Goal: Transaction & Acquisition: Purchase product/service

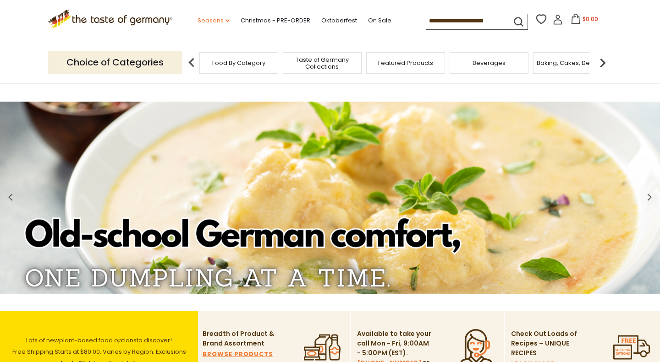
click at [197, 19] on link "Seasons dropdown_arrow" at bounding box center [213, 21] width 32 height 10
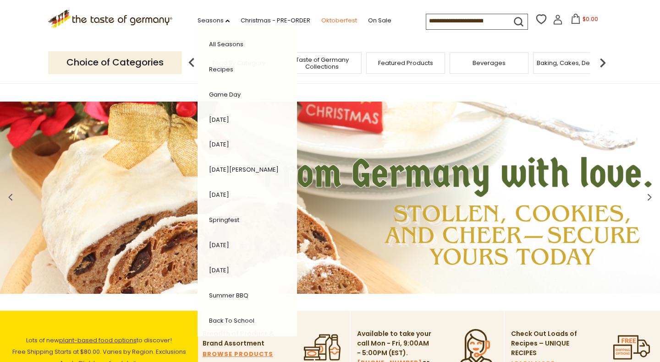
click at [321, 21] on link "Oktoberfest" at bounding box center [339, 21] width 36 height 10
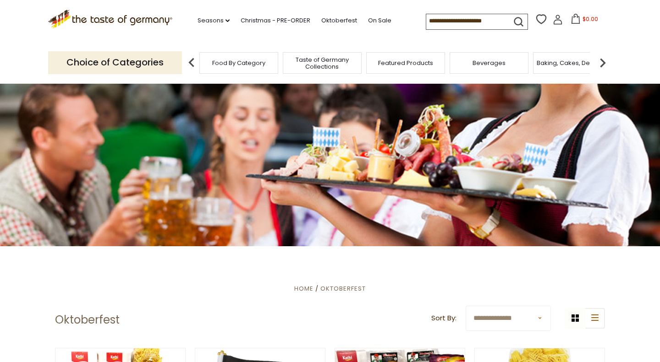
click at [603, 62] on img at bounding box center [602, 63] width 18 height 18
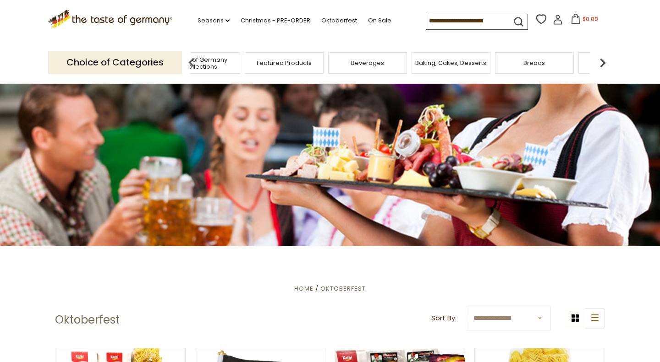
click at [603, 62] on img at bounding box center [602, 63] width 18 height 18
click at [603, 60] on img at bounding box center [602, 63] width 18 height 18
click at [603, 59] on img at bounding box center [602, 63] width 18 height 18
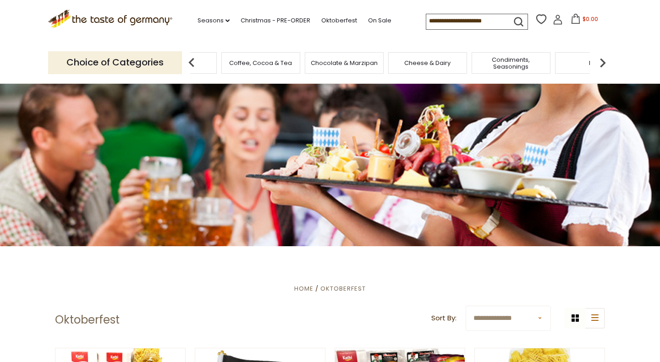
click at [602, 57] on img at bounding box center [602, 63] width 18 height 18
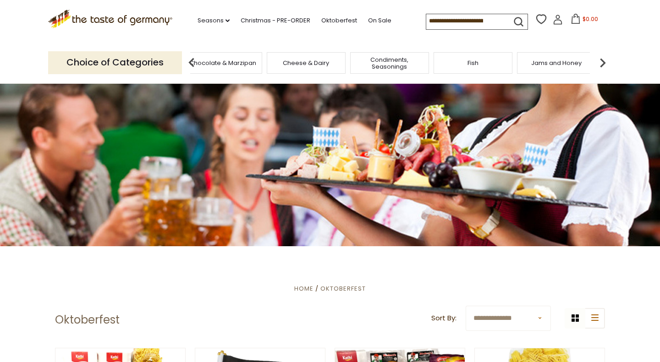
click at [603, 55] on img at bounding box center [602, 63] width 18 height 18
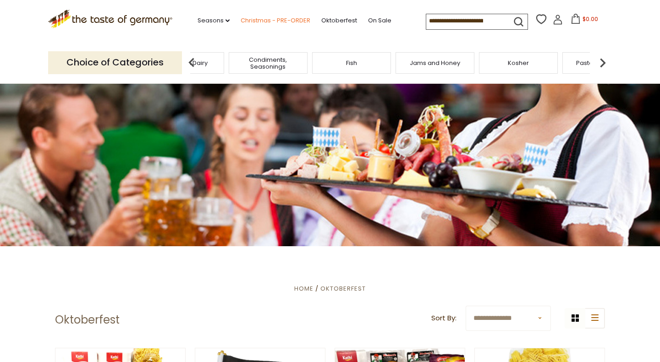
click at [255, 19] on link "Christmas - PRE-ORDER" at bounding box center [276, 21] width 70 height 10
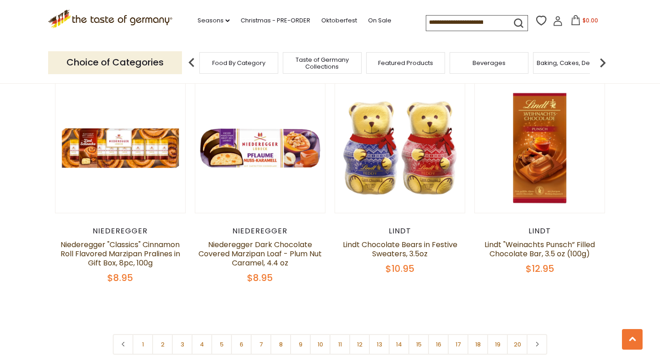
scroll to position [2105, 0]
click at [197, 18] on link "Seasons dropdown_arrow" at bounding box center [213, 21] width 32 height 10
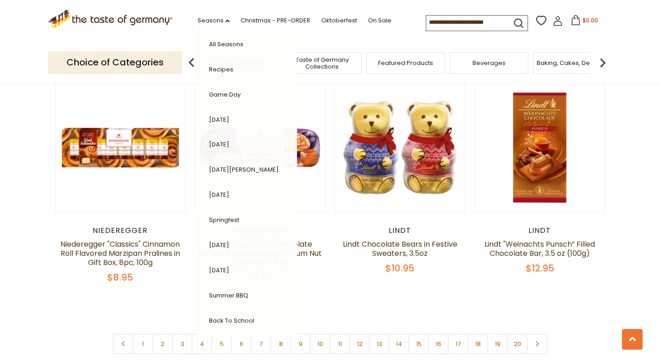
click at [297, 36] on div ".st0{fill:#EDD300;} .st1{fill:#D33E21;} .st0{fill:#EDD300;} .st1{fill:#D33E21;}…" at bounding box center [330, 21] width 564 height 42
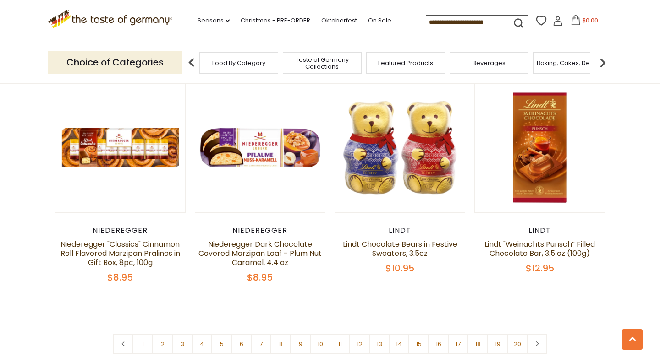
click at [309, 60] on span "Taste of Germany Collections" at bounding box center [321, 63] width 73 height 14
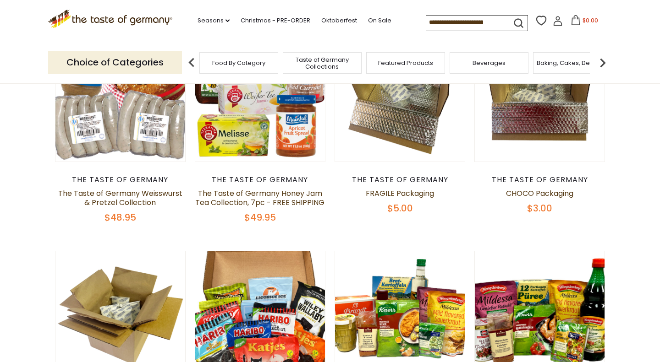
scroll to position [136, 0]
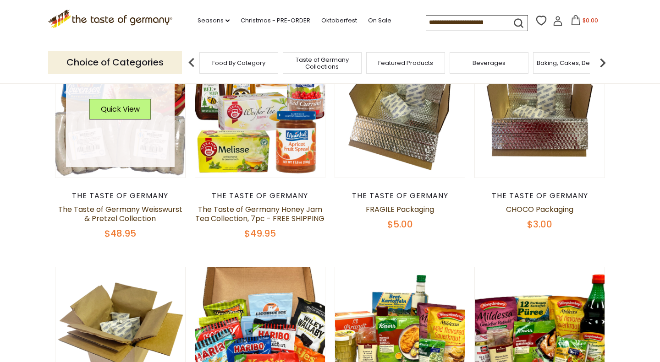
click at [143, 154] on link at bounding box center [120, 113] width 109 height 109
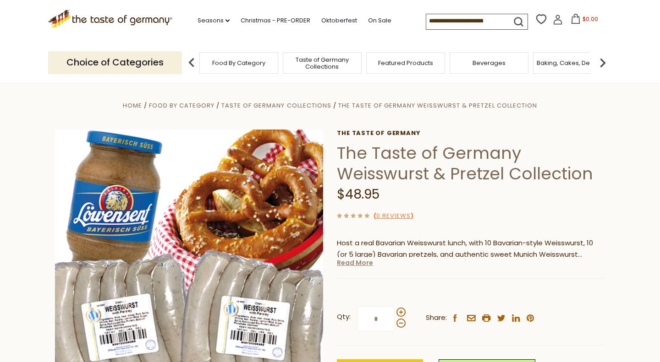
click at [360, 264] on link "Read More" at bounding box center [355, 262] width 36 height 9
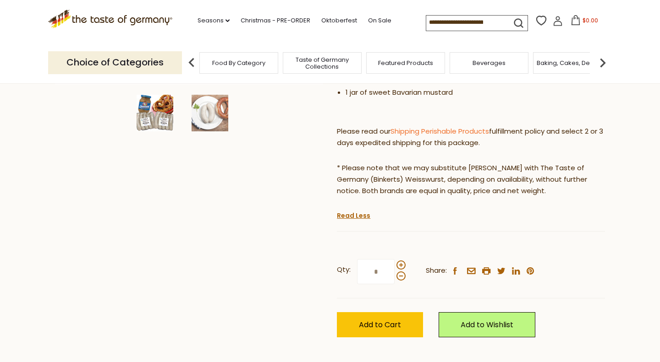
scroll to position [324, 0]
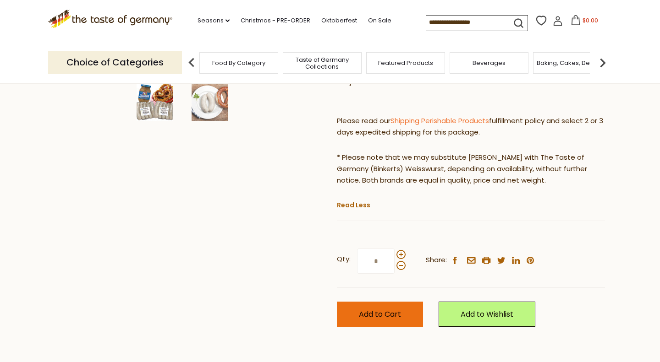
click at [370, 309] on span "Add to Cart" at bounding box center [380, 314] width 42 height 11
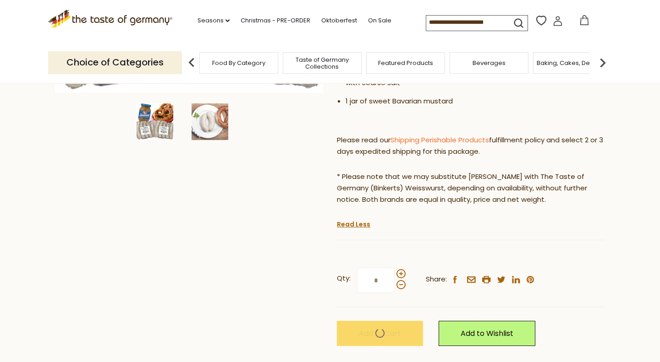
scroll to position [305, 0]
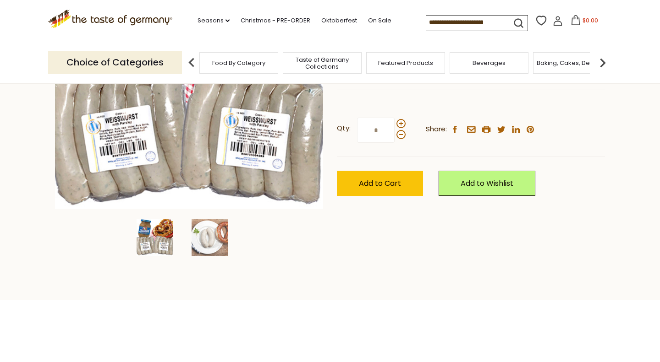
scroll to position [185, 0]
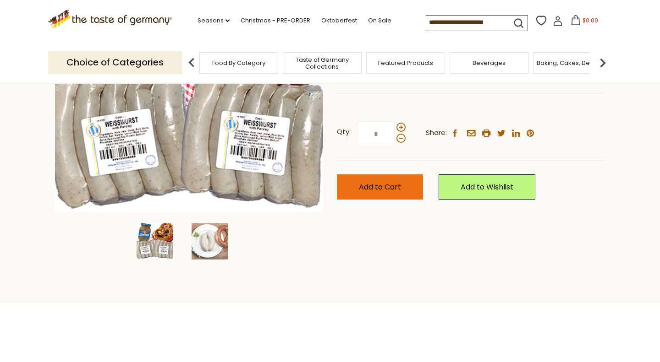
click at [385, 179] on button "Add to Cart" at bounding box center [380, 187] width 86 height 25
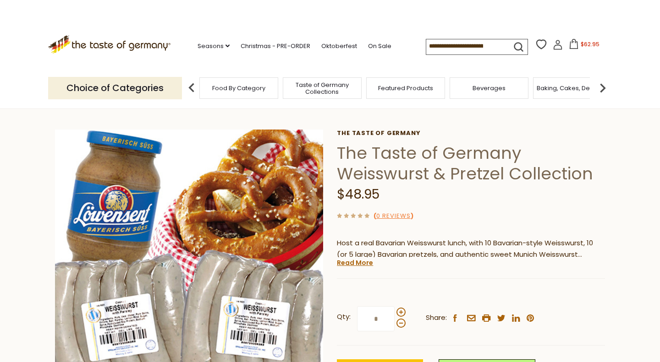
scroll to position [0, 0]
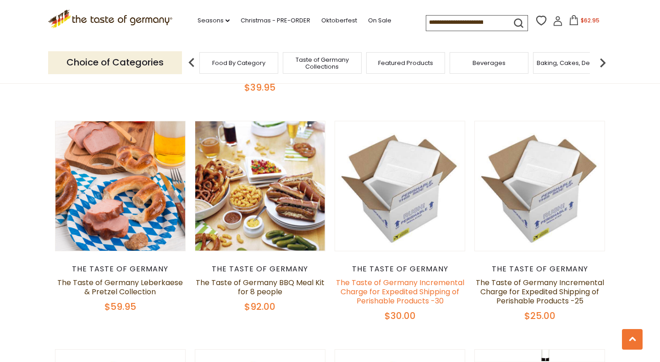
scroll to position [506, 0]
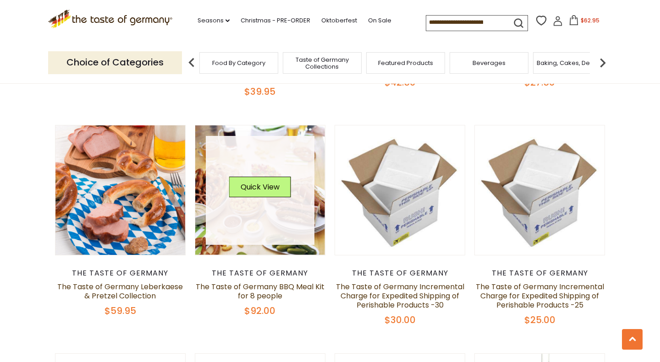
click at [301, 222] on link at bounding box center [260, 190] width 109 height 109
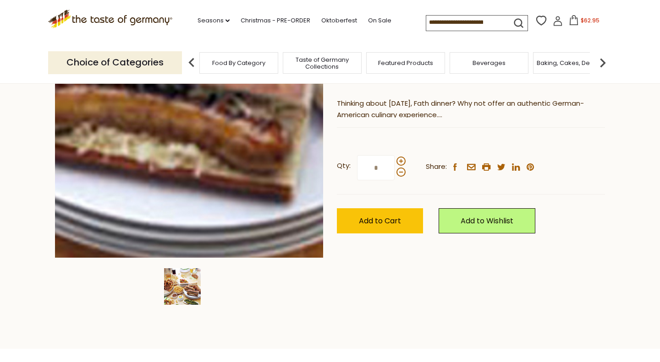
scroll to position [137, 0]
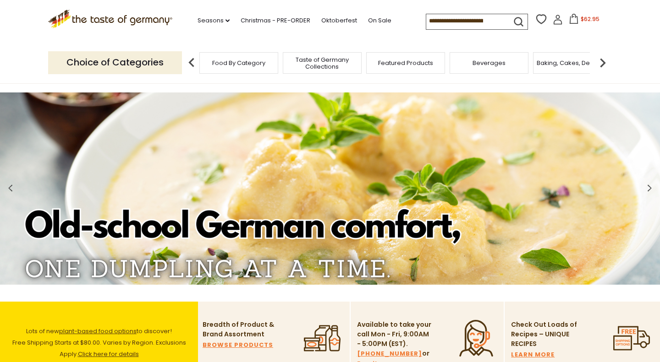
scroll to position [8, 0]
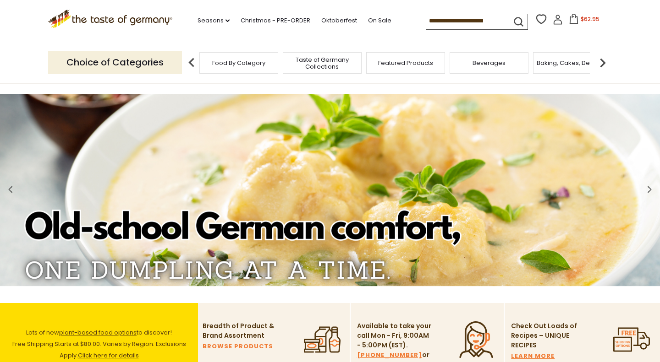
click at [581, 18] on span "$62.95" at bounding box center [590, 19] width 19 height 8
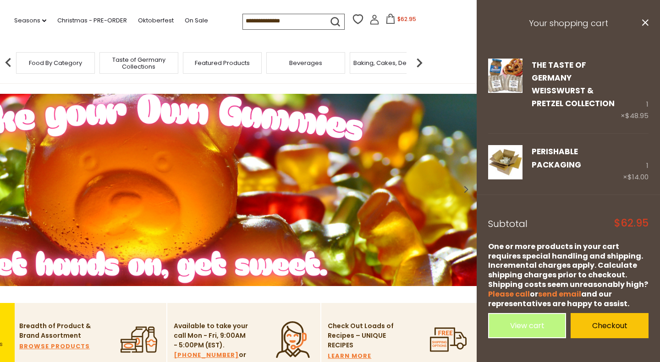
click at [471, 8] on section ".st0{fill:#EDD300;} .st1{fill:#D33E21;} .st0{fill:#EDD300;} .st1{fill:#D33E21;}…" at bounding box center [147, 21] width 660 height 42
click at [391, 44] on div "Choice of Categories Food By Category Taste of Germany Collections Featured Pro…" at bounding box center [147, 62] width 564 height 41
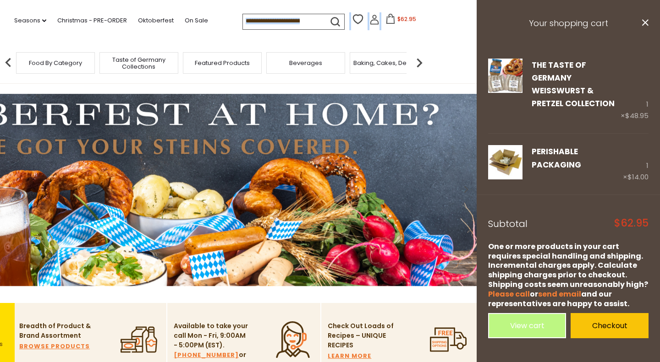
click at [442, 10] on section ".st0{fill:#EDD300;} .st1{fill:#D33E21;} .st0{fill:#EDD300;} .st1{fill:#D33E21;}…" at bounding box center [147, 21] width 660 height 42
click at [442, 8] on section ".st0{fill:#EDD300;} .st1{fill:#D33E21;} .st0{fill:#EDD300;} .st1{fill:#D33E21;}…" at bounding box center [147, 21] width 660 height 42
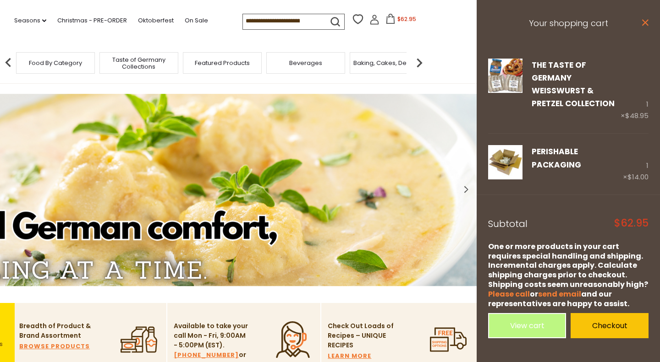
click at [647, 22] on icon "close" at bounding box center [644, 22] width 7 height 7
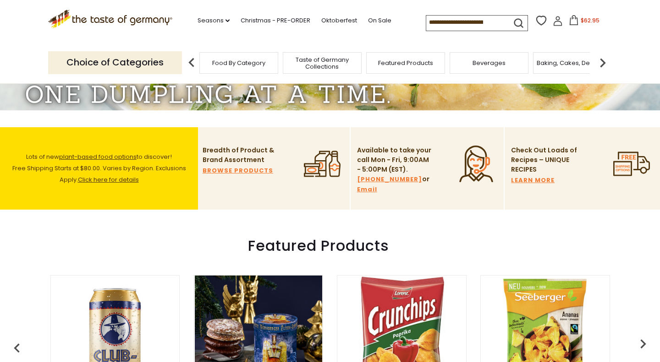
scroll to position [184, 0]
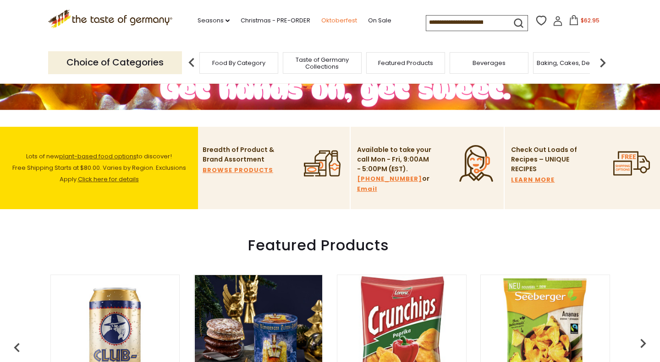
click at [321, 20] on link "Oktoberfest" at bounding box center [339, 21] width 36 height 10
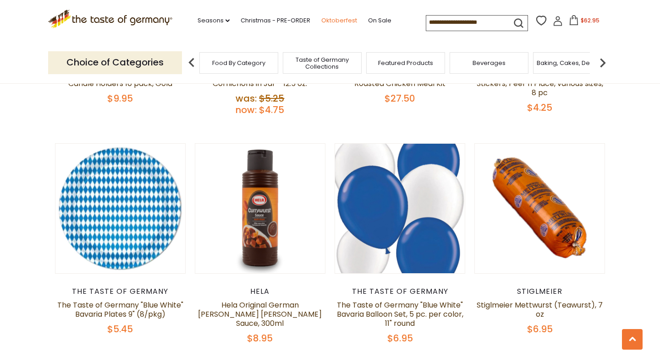
scroll to position [1810, 0]
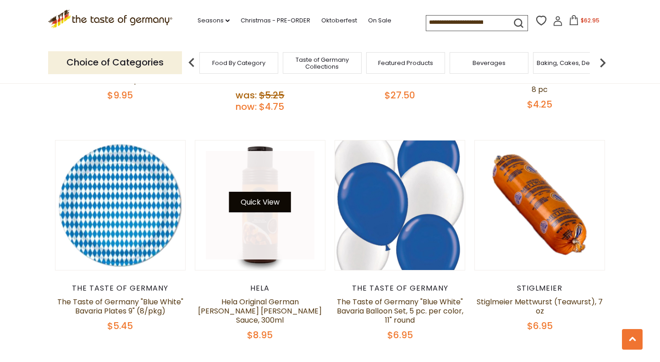
click at [257, 203] on button "Quick View" at bounding box center [260, 202] width 62 height 21
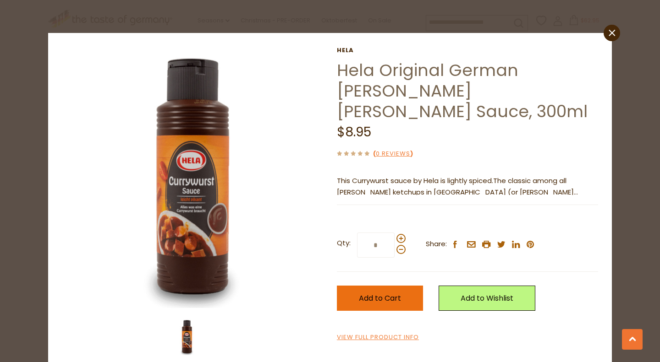
click at [393, 286] on button "Add to Cart" at bounding box center [380, 298] width 86 height 25
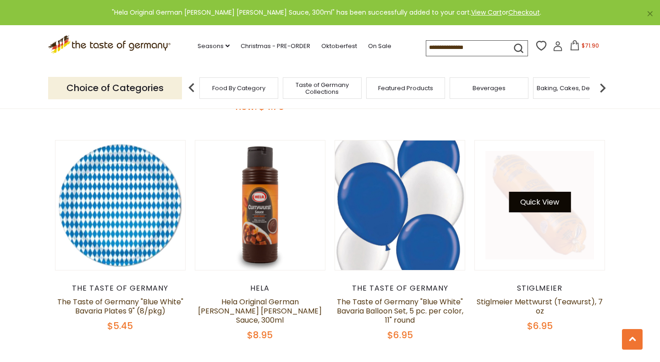
click at [536, 195] on button "Quick View" at bounding box center [540, 202] width 62 height 21
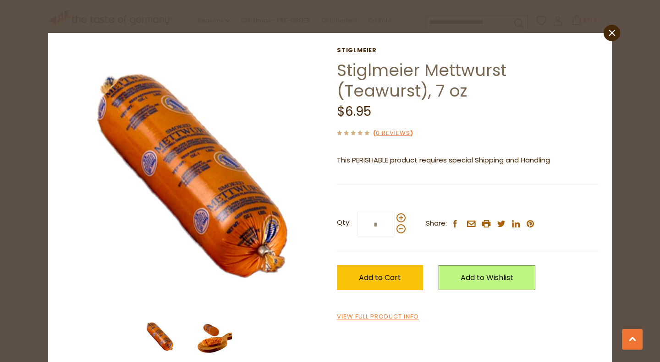
click at [230, 345] on img at bounding box center [213, 337] width 37 height 37
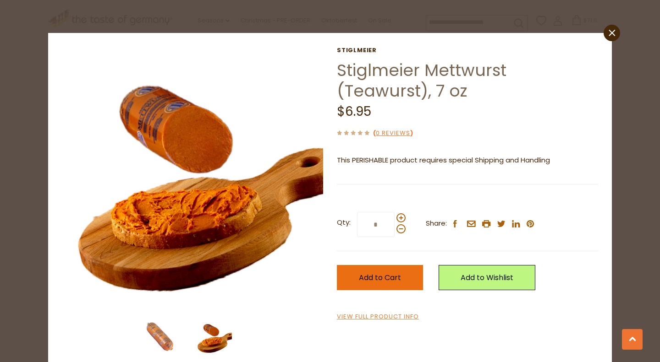
click at [382, 282] on button "Add to Cart" at bounding box center [380, 277] width 86 height 25
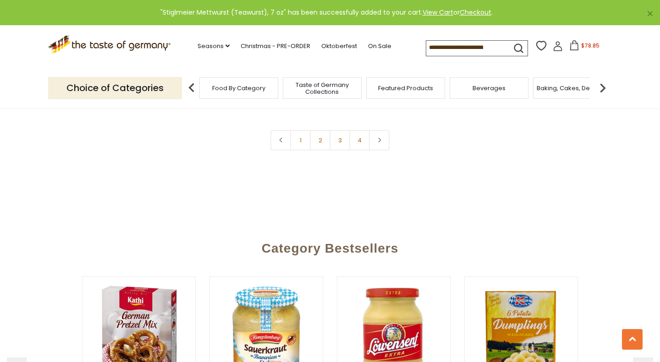
scroll to position [2312, 0]
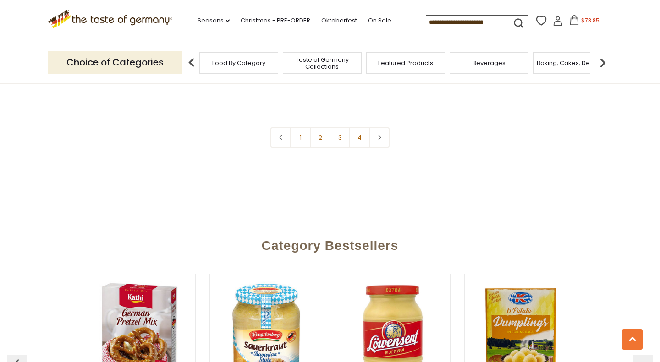
click at [320, 131] on link "2" at bounding box center [320, 137] width 21 height 21
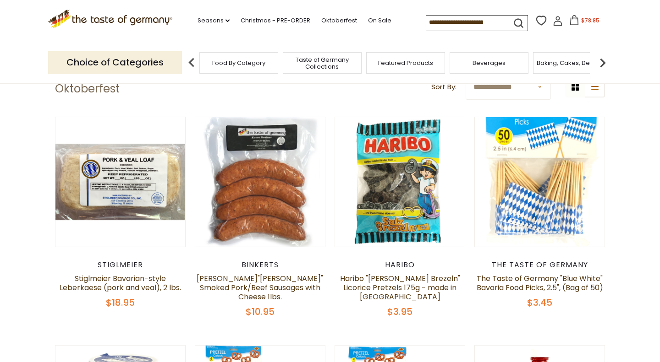
scroll to position [235, 0]
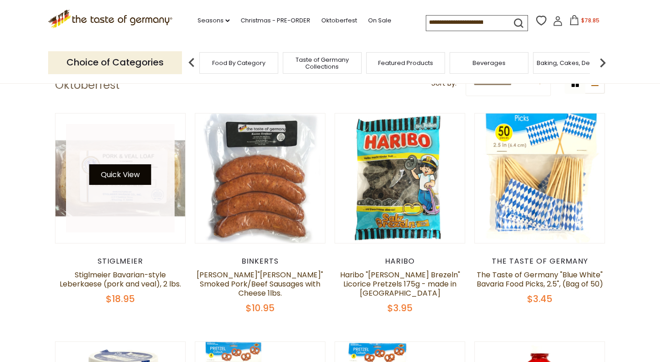
click at [130, 172] on button "Quick View" at bounding box center [120, 174] width 62 height 21
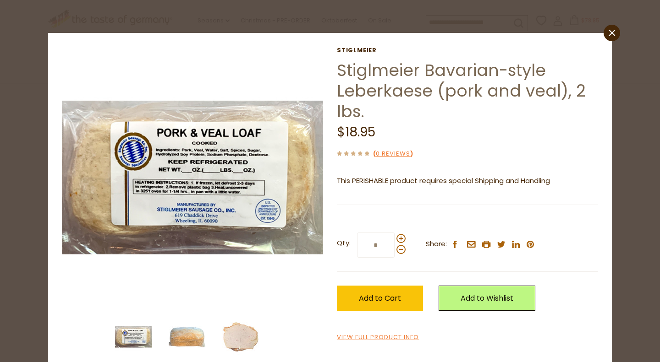
click at [183, 336] on img at bounding box center [187, 337] width 37 height 37
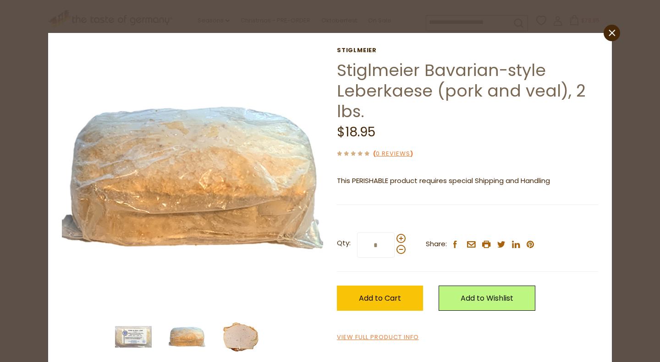
click at [255, 344] on img at bounding box center [240, 337] width 37 height 37
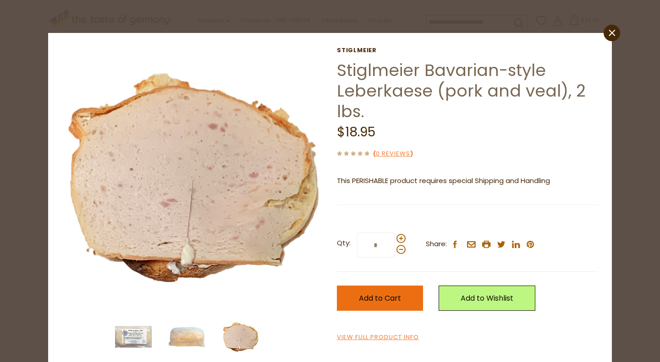
click at [372, 295] on span "Add to Cart" at bounding box center [380, 298] width 42 height 11
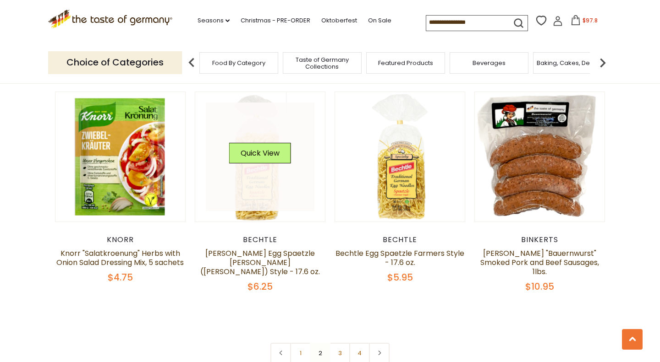
scroll to position [2084, 0]
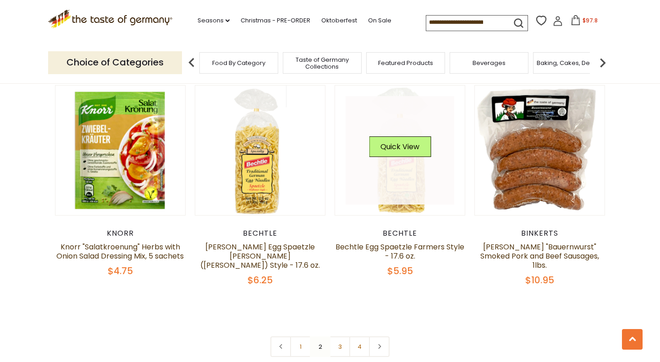
drag, startPoint x: 404, startPoint y: 136, endPoint x: 405, endPoint y: 126, distance: 9.7
click at [404, 137] on button "Quick View" at bounding box center [400, 147] width 62 height 21
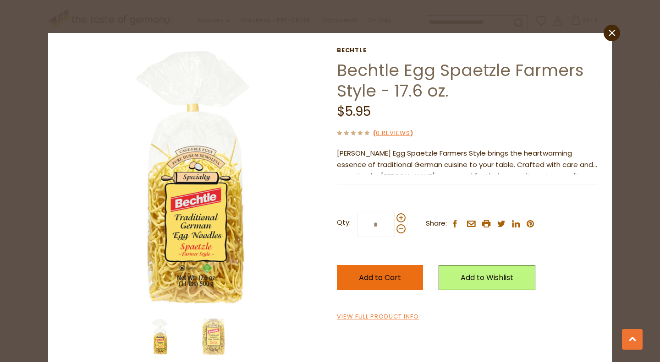
drag, startPoint x: 406, startPoint y: 274, endPoint x: 406, endPoint y: 266, distance: 7.8
click at [406, 272] on button "Add to Cart" at bounding box center [380, 277] width 86 height 25
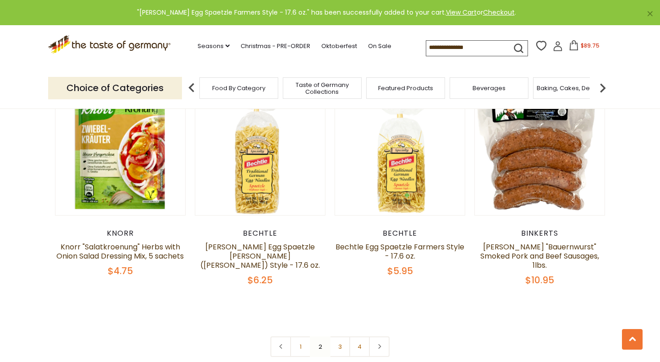
click at [382, 345] on icon at bounding box center [379, 347] width 5 height 5
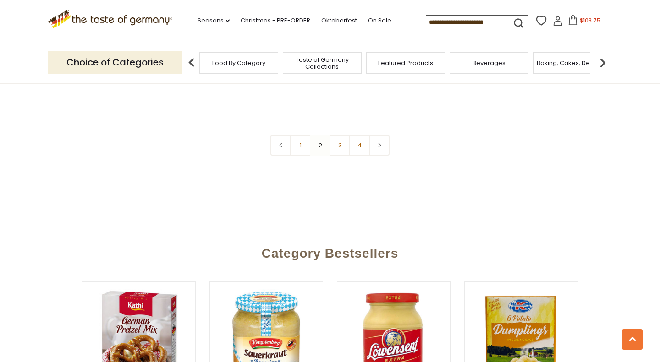
scroll to position [2311, 0]
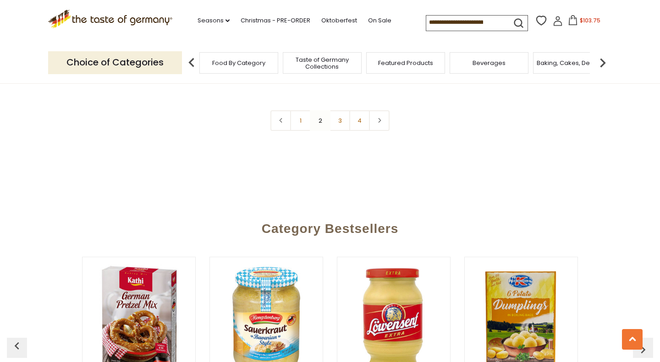
click at [336, 110] on link "3" at bounding box center [339, 120] width 21 height 21
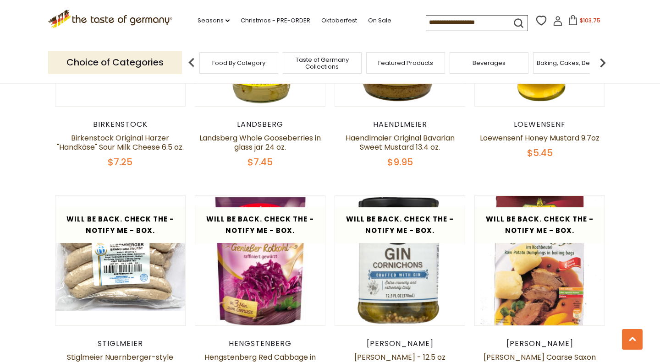
scroll to position [1919, 0]
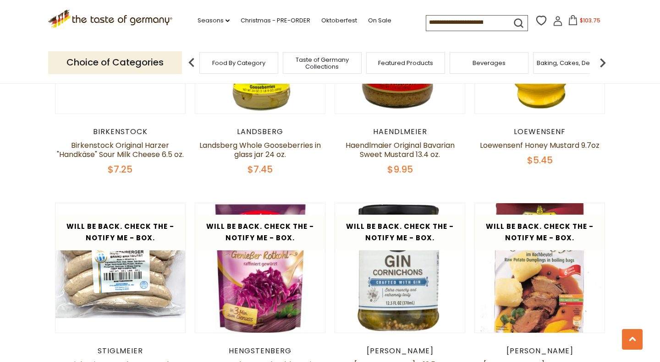
drag, startPoint x: 407, startPoint y: 22, endPoint x: 406, endPoint y: 14, distance: 7.8
click at [426, 21] on input at bounding box center [464, 22] width 77 height 13
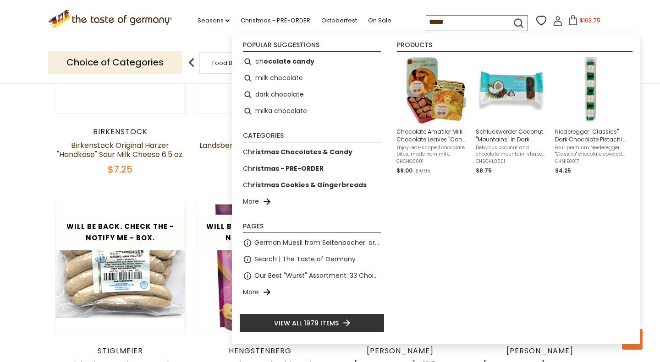
type input "******"
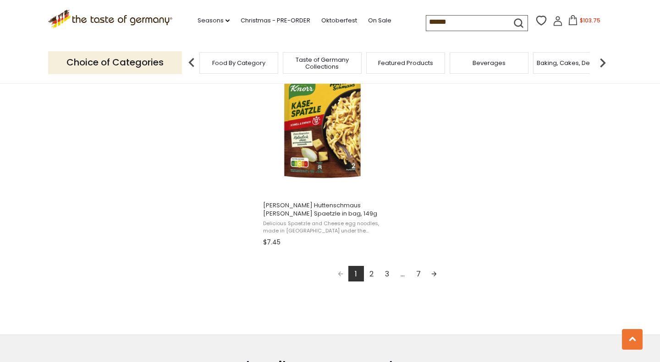
scroll to position [1597, 0]
click at [426, 18] on input "******" at bounding box center [464, 22] width 77 height 13
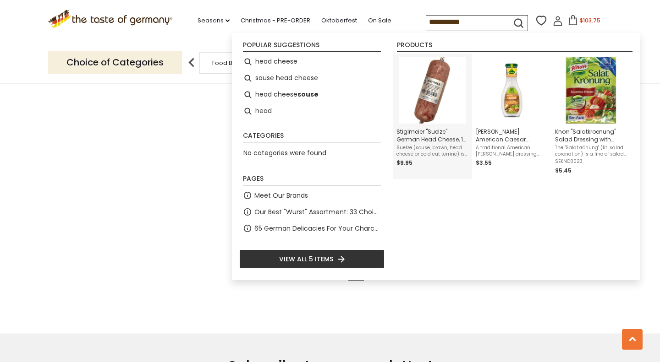
type input "**********"
click at [443, 89] on img "Instant Search Results" at bounding box center [432, 90] width 66 height 66
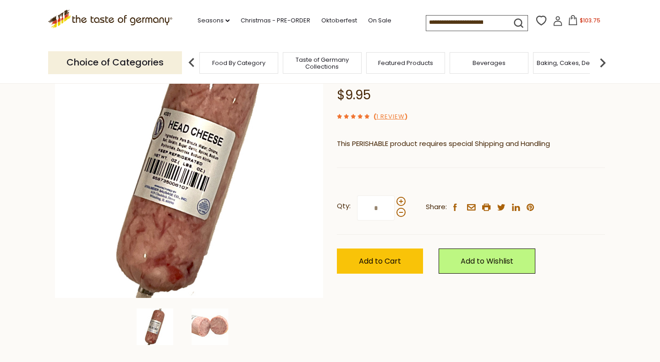
scroll to position [114, 0]
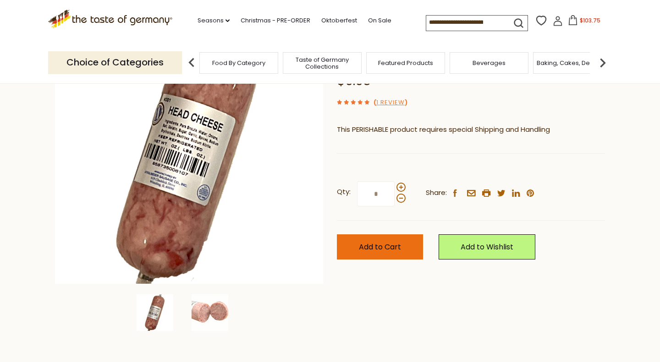
click at [381, 243] on span "Add to Cart" at bounding box center [380, 247] width 42 height 11
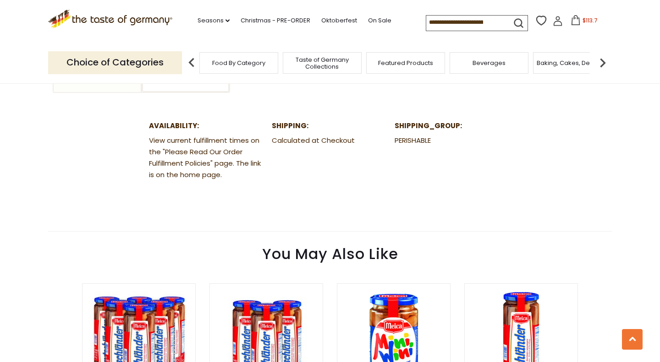
scroll to position [499, 0]
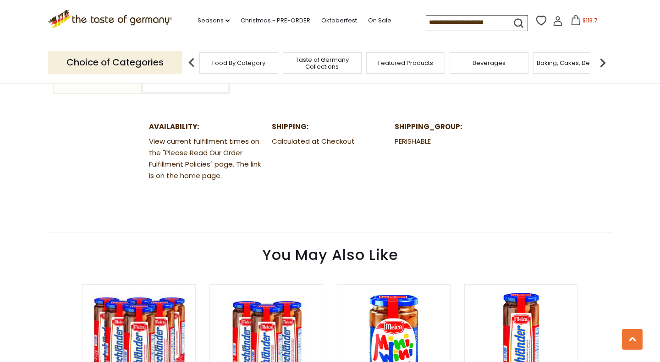
click at [582, 20] on span "$113.7" at bounding box center [589, 20] width 15 height 8
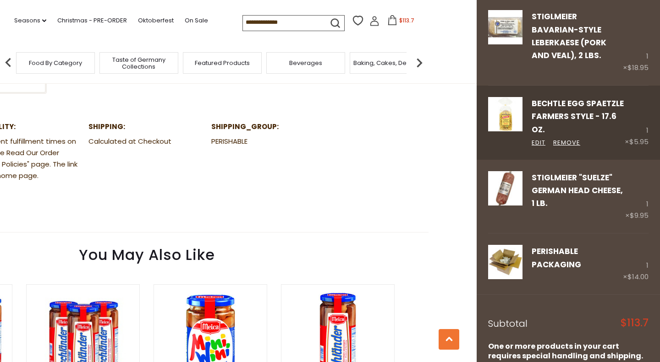
scroll to position [309, 0]
